Goal: Find specific page/section

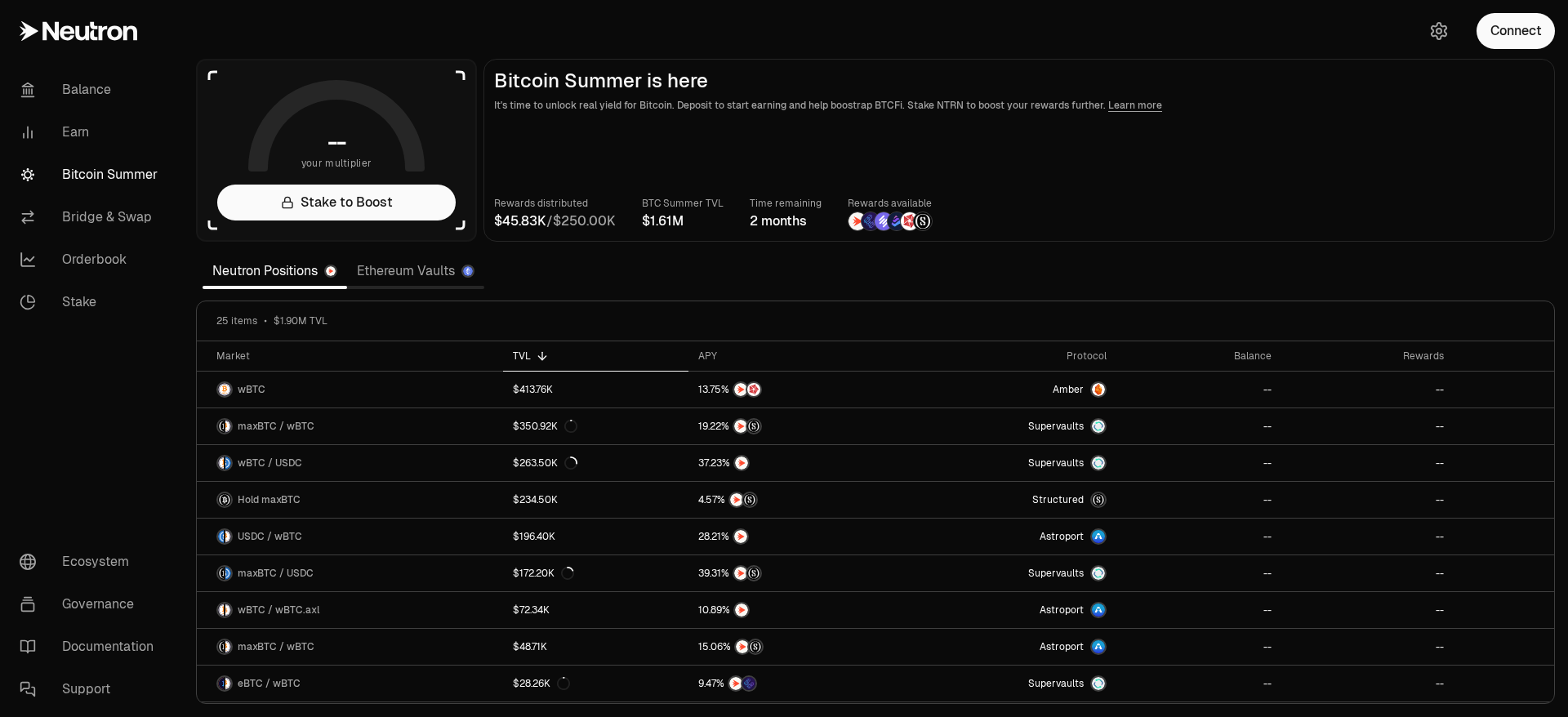
click at [384, 273] on link "Ethereum Vaults" at bounding box center [415, 270] width 137 height 33
